Goal: Complete application form

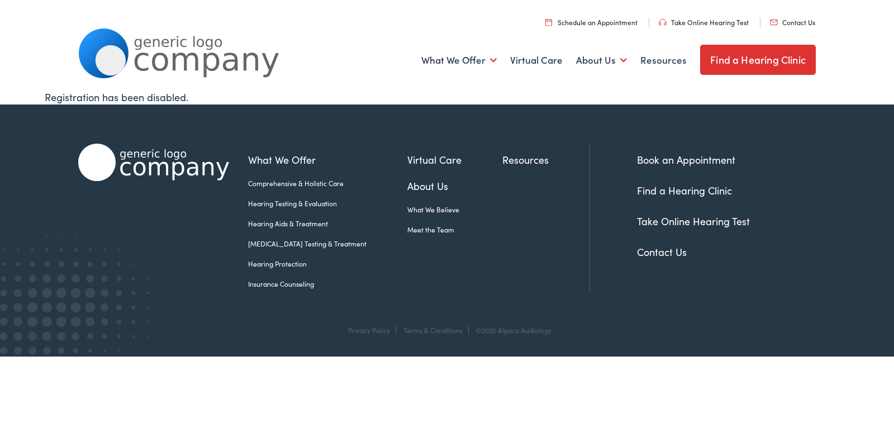
click at [787, 22] on link "Contact Us" at bounding box center [792, 21] width 45 height 9
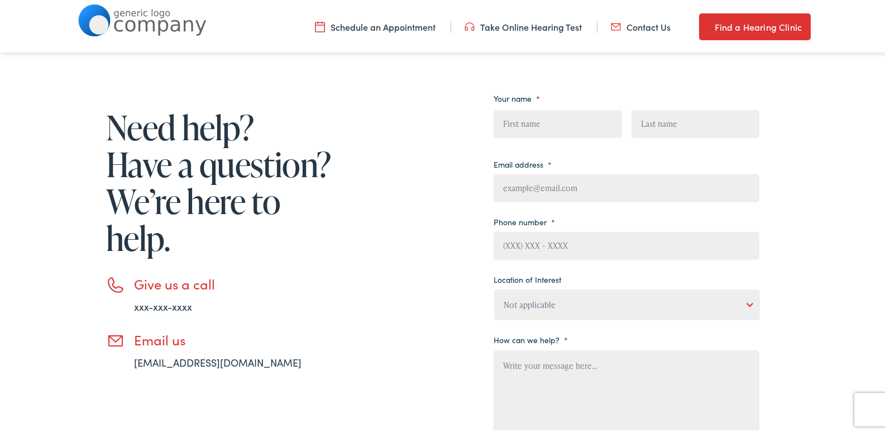
scroll to position [335, 0]
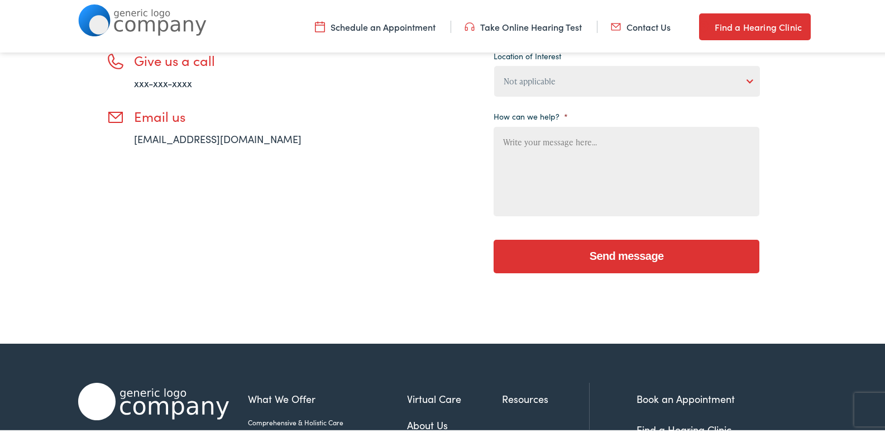
click at [554, 161] on textarea "How can we help? *" at bounding box center [627, 169] width 266 height 89
paste textarea "Dear, Are you looking for a cleaning company that truly understands your unique…"
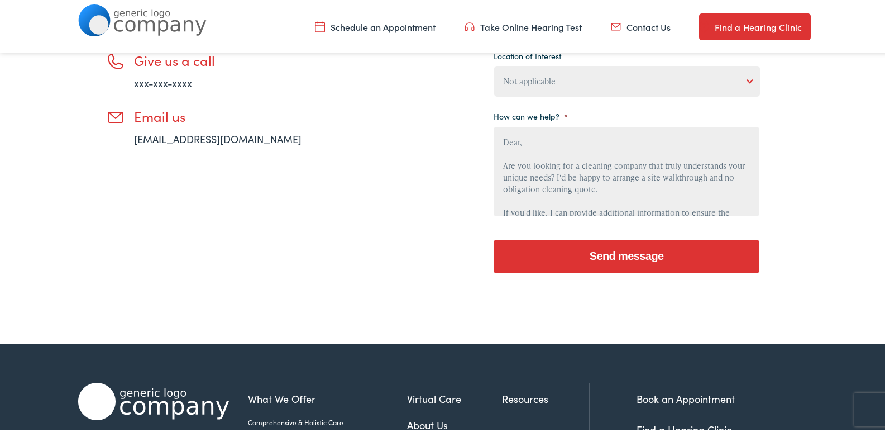
scroll to position [142, 0]
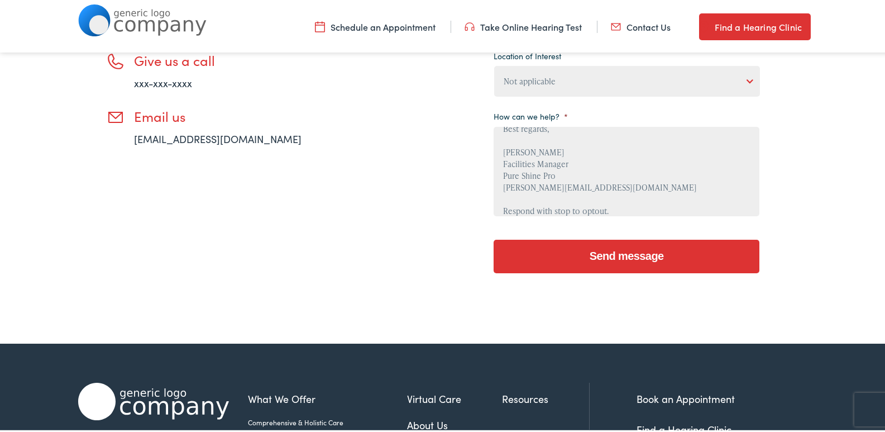
type textarea "Dear, Are you looking for a cleaning company that truly understands your unique…"
click at [570, 94] on select "Not applicable Estes Audiology, Seguin Estes Audiology, San Antonio Estes Audio…" at bounding box center [627, 79] width 266 height 31
select select "Estes Audiology, Seguin"
click at [494, 64] on select "Not applicable Estes Audiology, Seguin Estes Audiology, San Antonio Estes Audio…" at bounding box center [627, 79] width 266 height 31
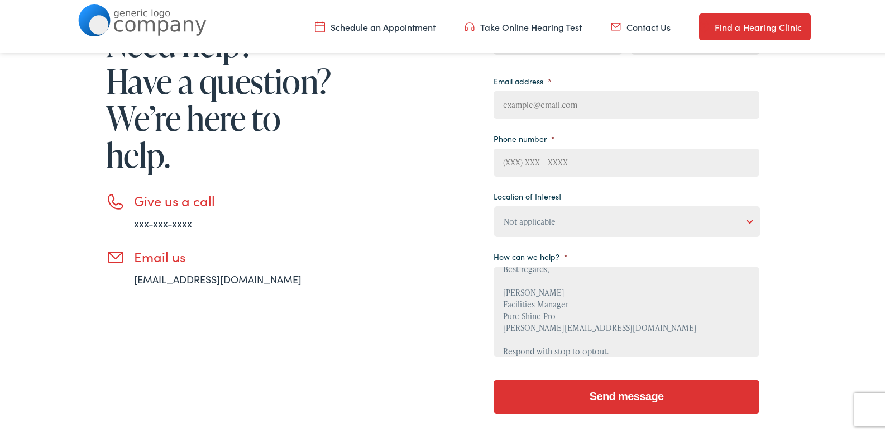
scroll to position [112, 0]
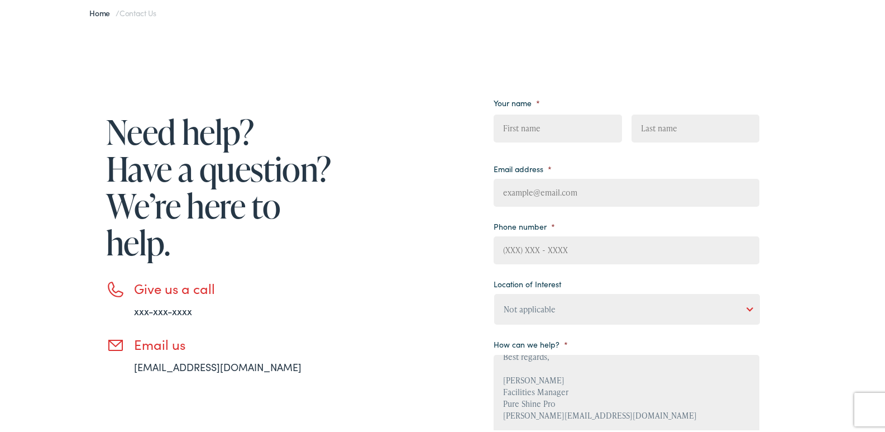
drag, startPoint x: 564, startPoint y: 130, endPoint x: 573, endPoint y: 137, distance: 12.0
click at [567, 132] on input "First" at bounding box center [558, 126] width 128 height 28
type input "Helen"
type input "Kearney"
type input "helen@pureshiinepro.com"
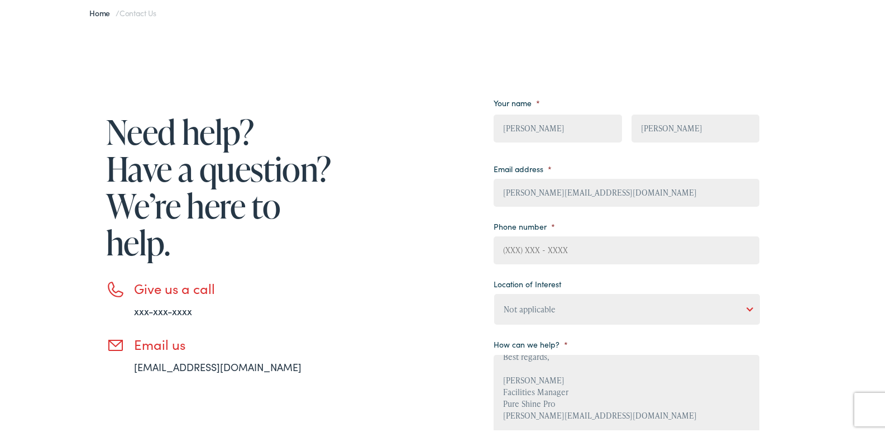
type input "6102980234"
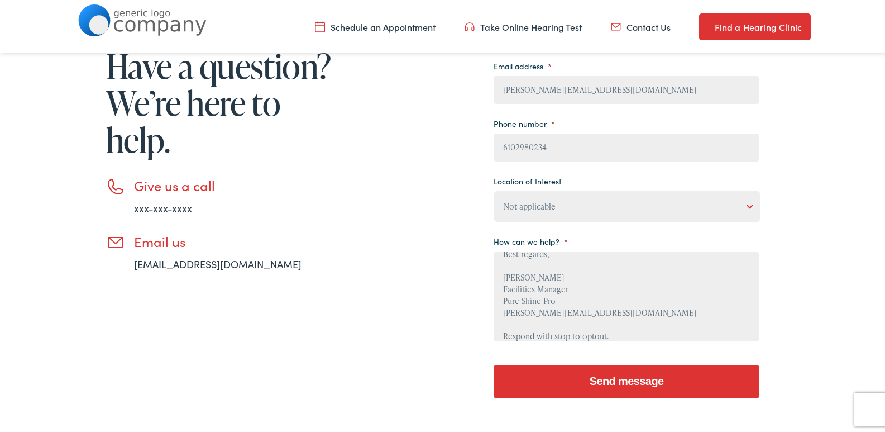
scroll to position [223, 0]
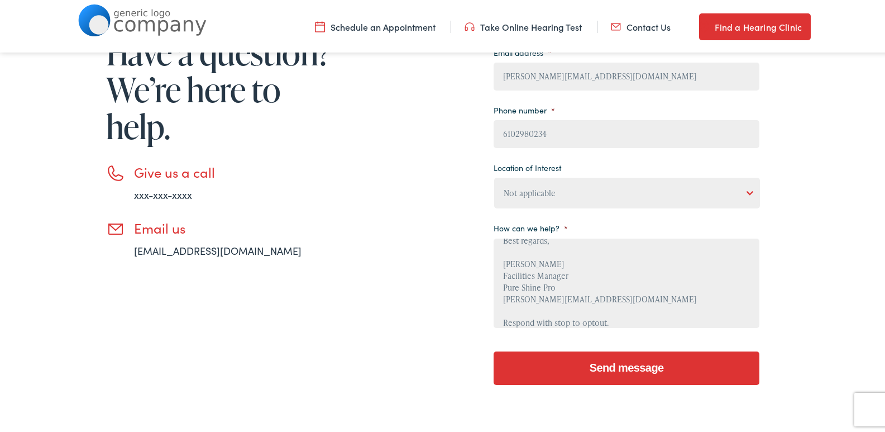
click at [575, 255] on textarea "Dear, Are you looking for a cleaning company that truly understands your unique…" at bounding box center [627, 280] width 266 height 89
click at [622, 359] on input "Send message" at bounding box center [627, 366] width 266 height 34
click at [585, 299] on textarea "Dear, Are you looking for a cleaning company that truly understands your unique…" at bounding box center [627, 280] width 266 height 89
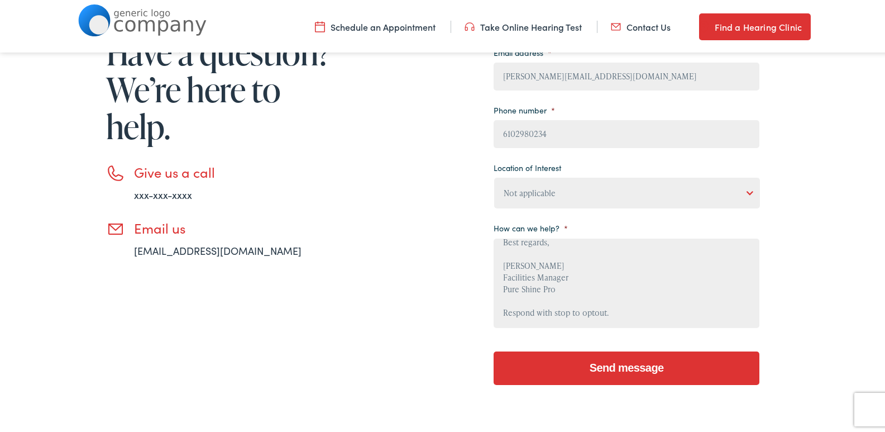
scroll to position [141, 0]
type textarea "Dear, Are you looking for a cleaning company that truly understands your unique…"
click at [619, 364] on input "Send message" at bounding box center [627, 366] width 266 height 34
click at [624, 359] on input "Send message" at bounding box center [627, 366] width 266 height 34
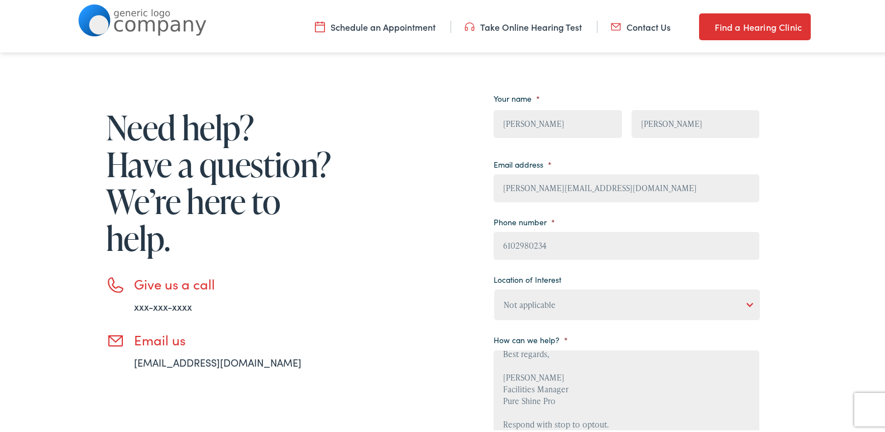
scroll to position [335, 0]
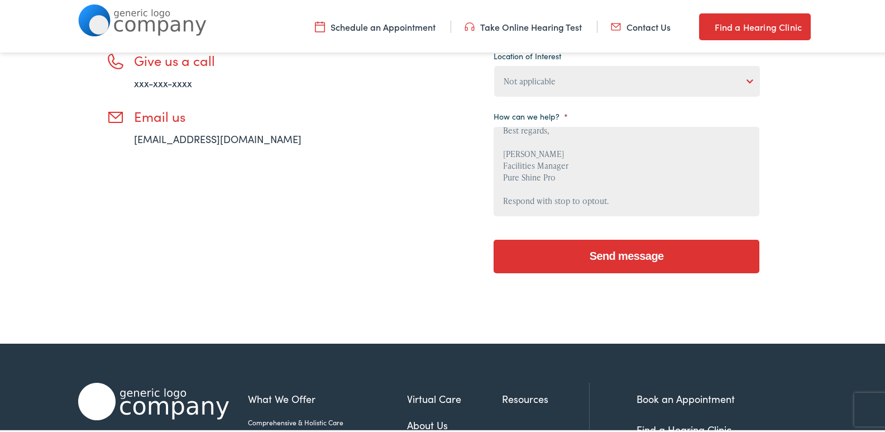
click at [570, 173] on textarea "Dear, Are you looking for a cleaning company that truly understands your unique…" at bounding box center [627, 169] width 266 height 89
click at [494, 237] on input "Send message" at bounding box center [627, 254] width 266 height 34
click at [419, 181] on div "Need help? Have a question? We’re here to help. Give us a call xxx-xxx-xxxx Ema…" at bounding box center [418, 70] width 681 height 430
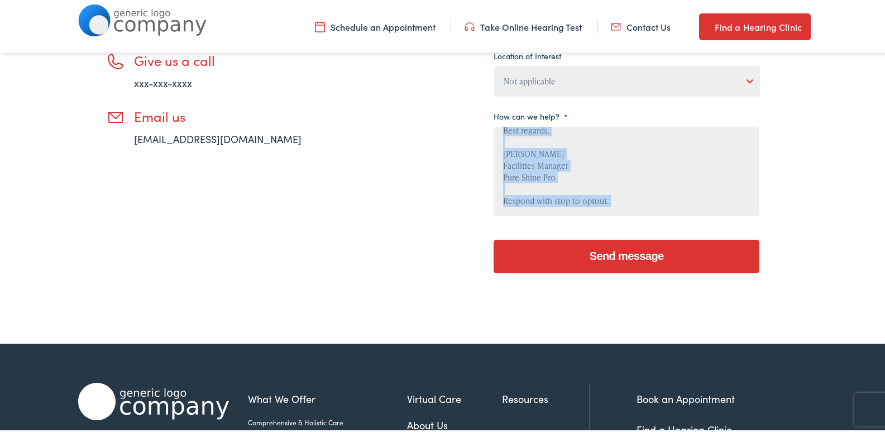
click at [419, 181] on div "Need help? Have a question? We’re here to help. Give us a call xxx-xxx-xxxx Ema…" at bounding box center [418, 70] width 681 height 430
